Goal: Transaction & Acquisition: Purchase product/service

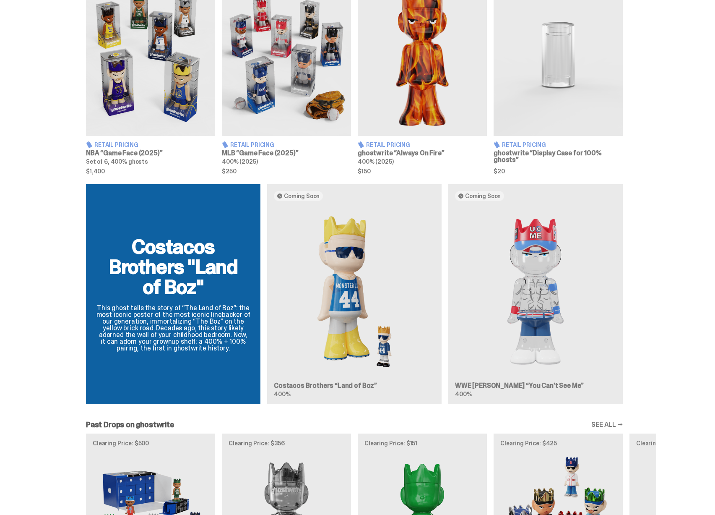
scroll to position [239, 0]
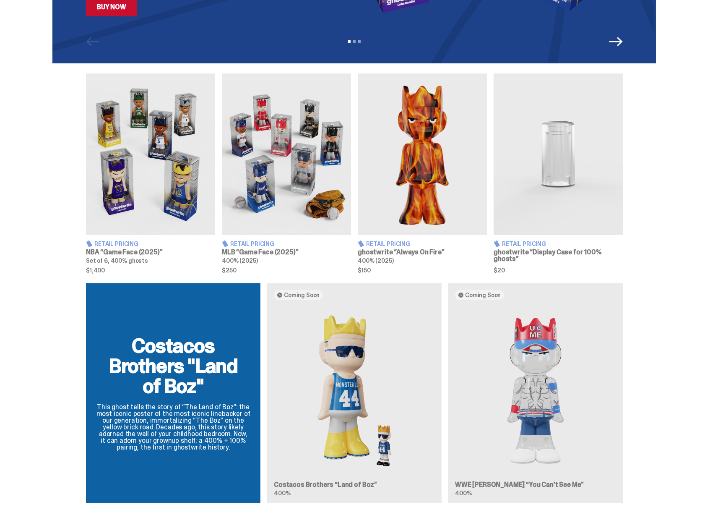
click at [267, 199] on img at bounding box center [286, 154] width 129 height 162
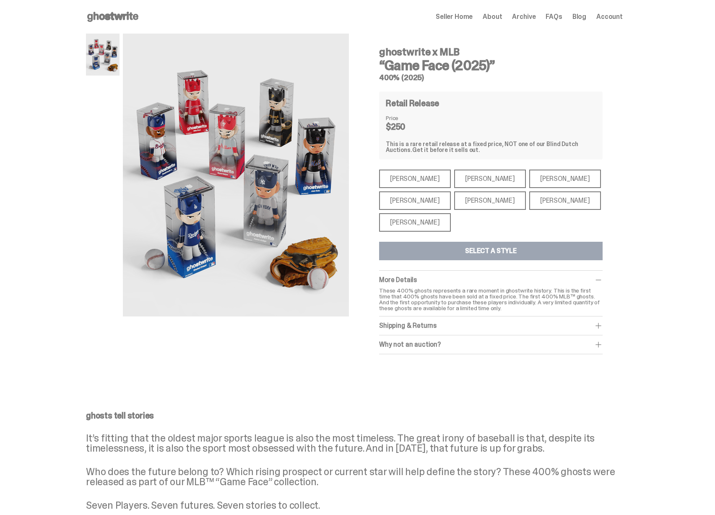
click at [123, 15] on icon at bounding box center [113, 16] width 54 height 13
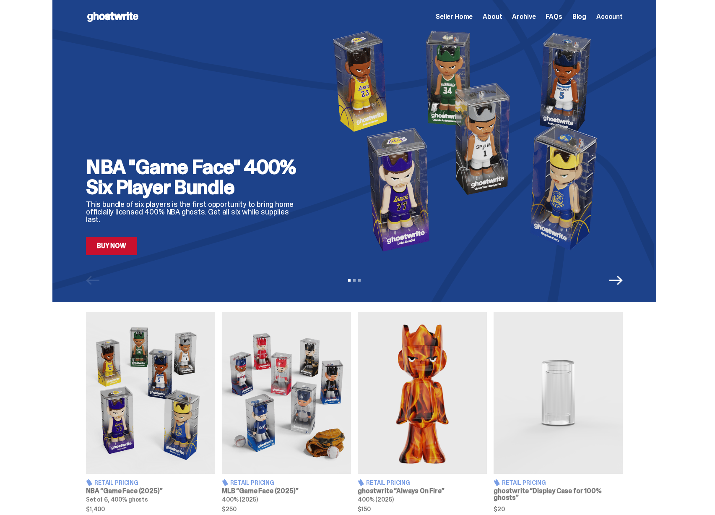
click at [120, 242] on link "Buy Now" at bounding box center [111, 246] width 51 height 18
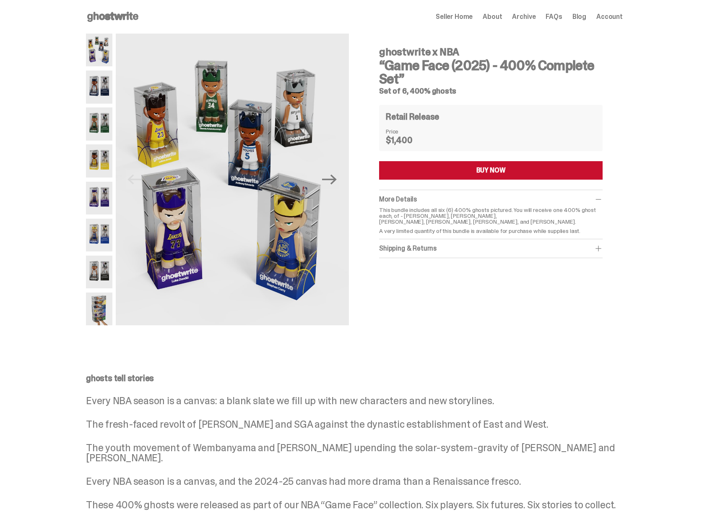
click at [498, 19] on span "About" at bounding box center [492, 16] width 19 height 7
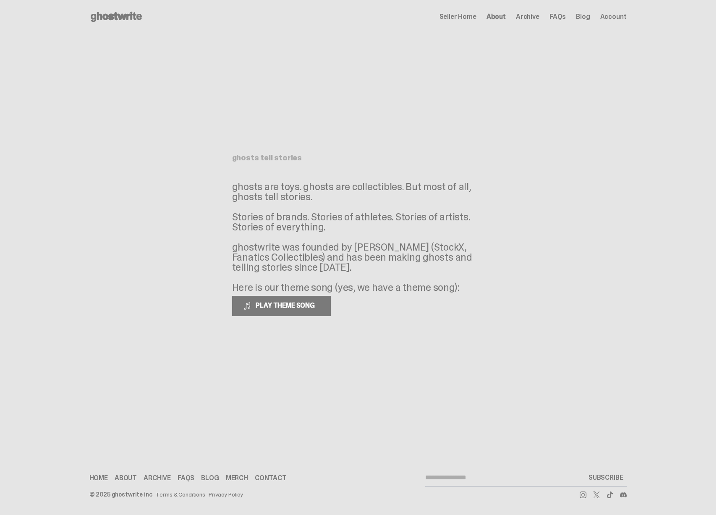
click at [530, 16] on span "Archive" at bounding box center [527, 16] width 23 height 7
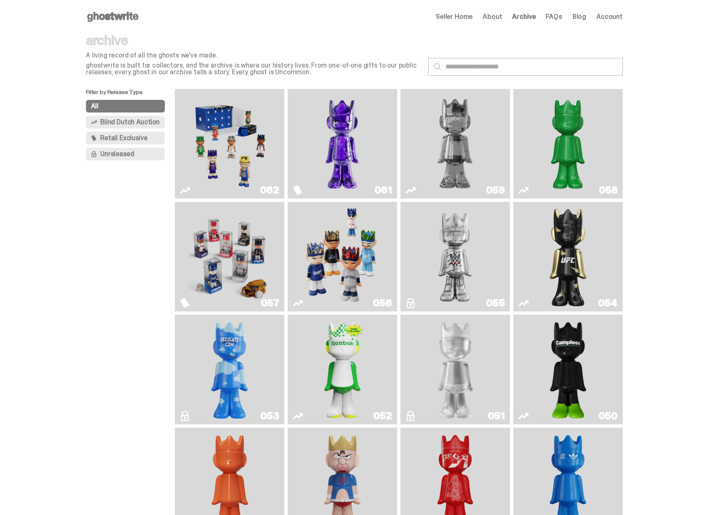
click at [249, 166] on img "Game Face (2025)" at bounding box center [229, 143] width 82 height 103
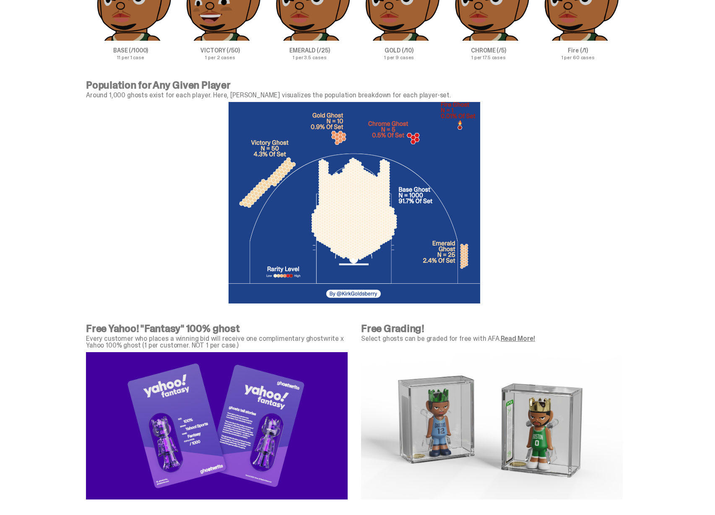
scroll to position [2855, 0]
